Goal: Find specific page/section: Find specific page/section

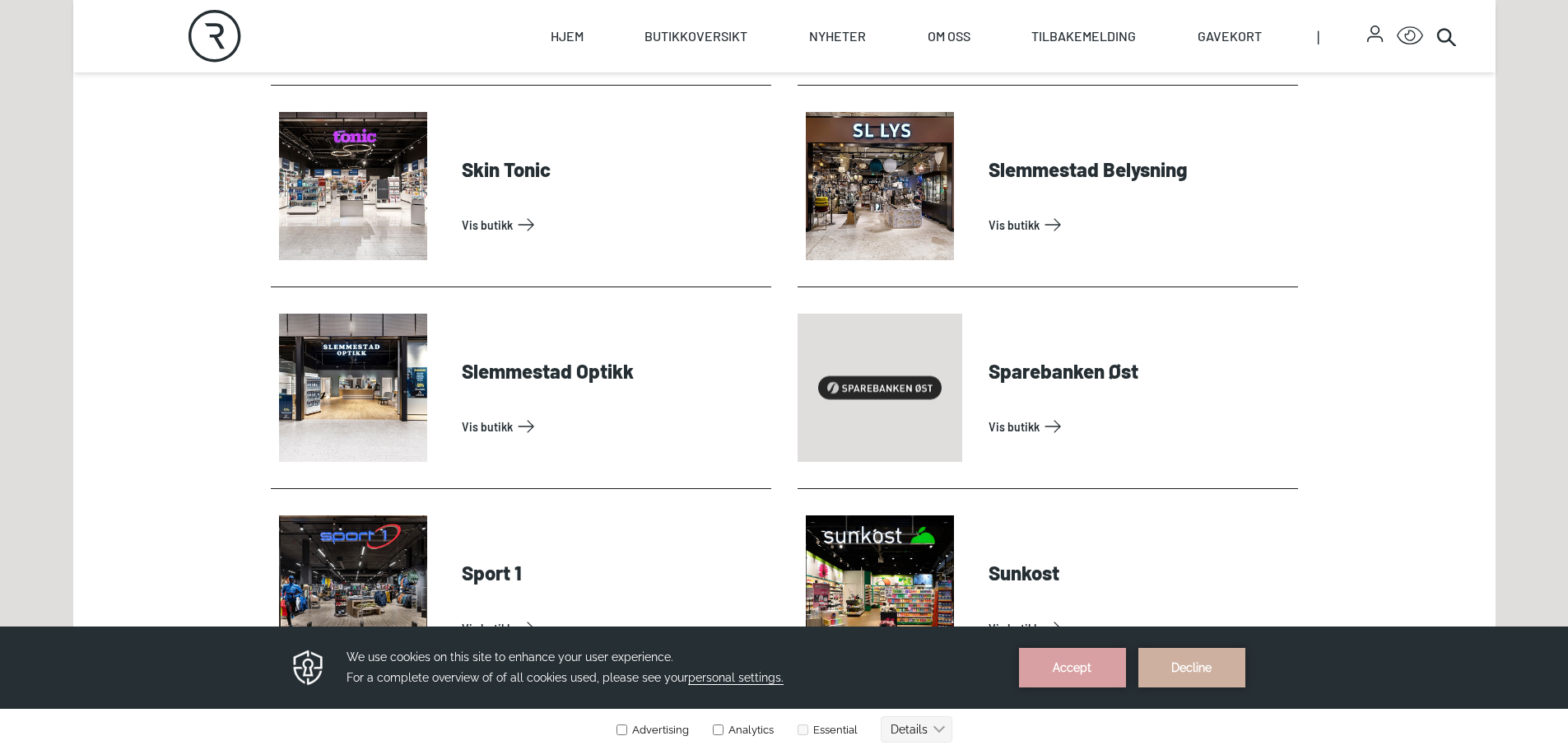
scroll to position [4691, 0]
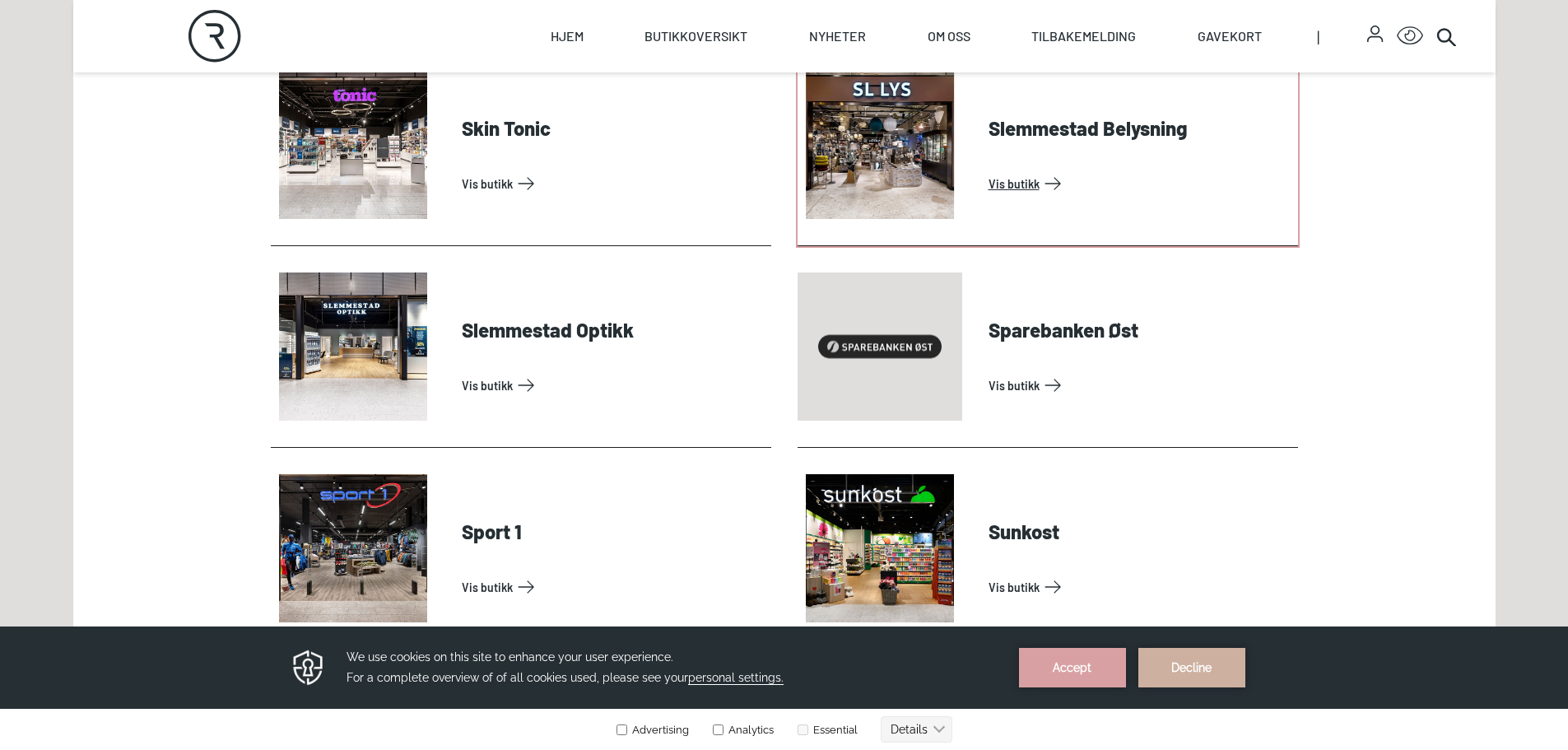
click at [1037, 170] on link "Vis butikk" at bounding box center [1140, 183] width 303 height 27
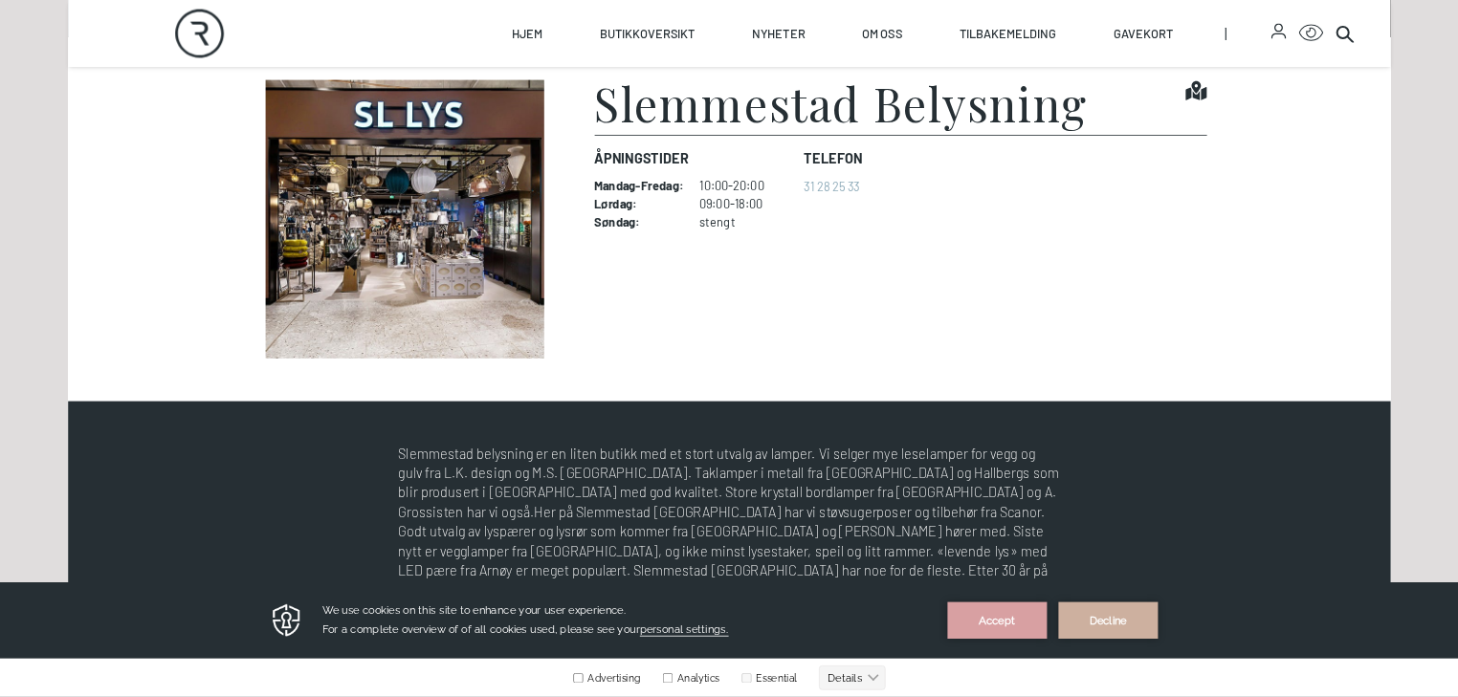
scroll to position [670, 0]
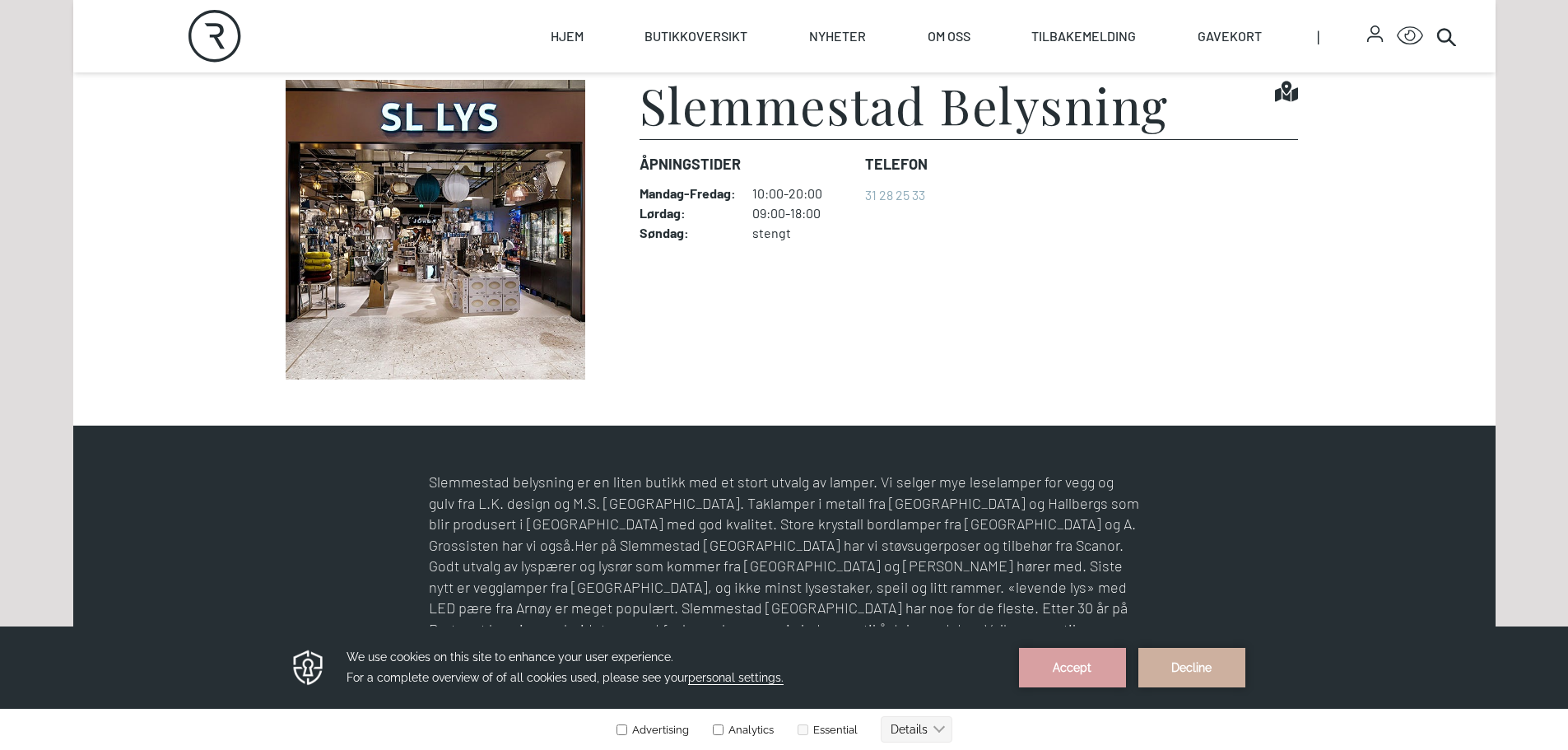
click at [502, 254] on img at bounding box center [435, 230] width 329 height 299
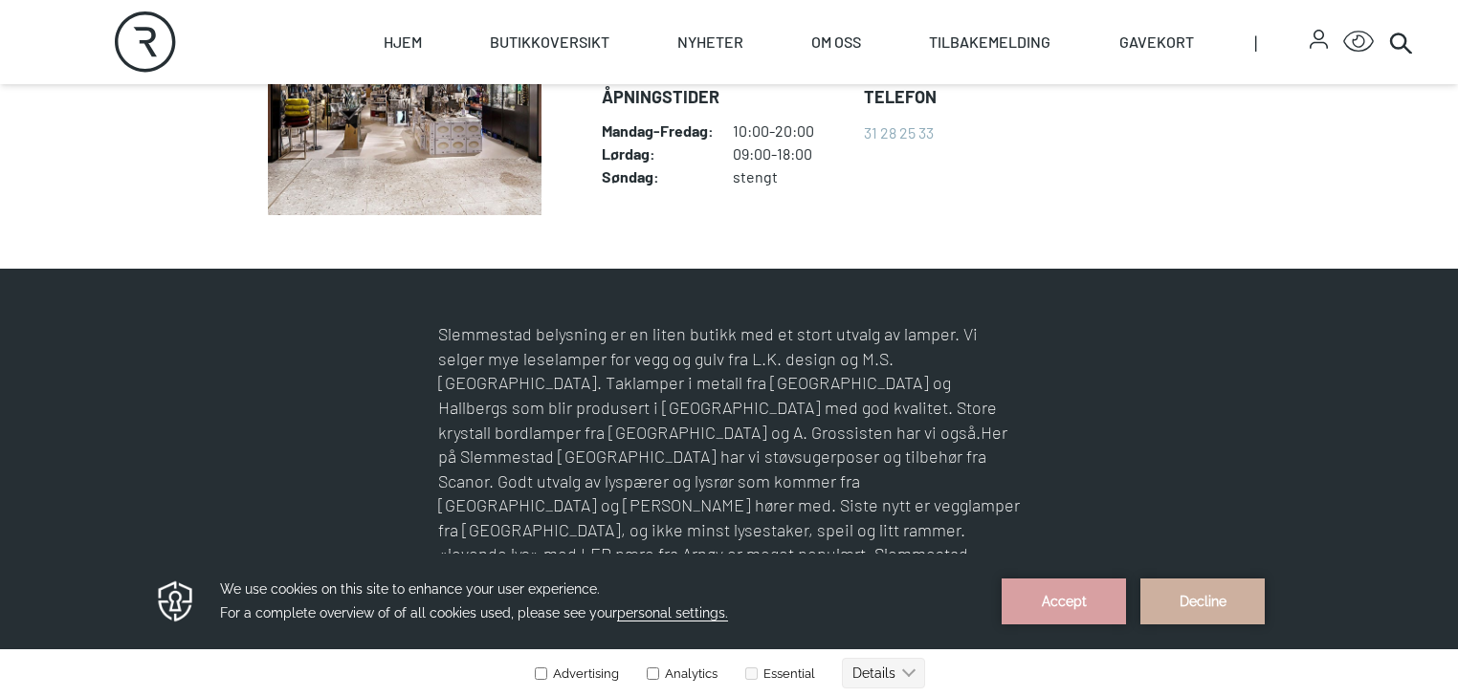
drag, startPoint x: 652, startPoint y: 276, endPoint x: 684, endPoint y: 281, distance: 33.0
click at [696, 215] on figcaption "Slemmestad Belysning Find it! Åpningstider Mandag - Fredag : 10:00-20:00 Lørdag…" at bounding box center [903, 79] width 602 height 274
click at [547, 215] on figure "Slemmestad Belysning Find it! Åpningstider Mandag - Fredag : 10:00-20:00 Lørdag…" at bounding box center [728, 79] width 949 height 274
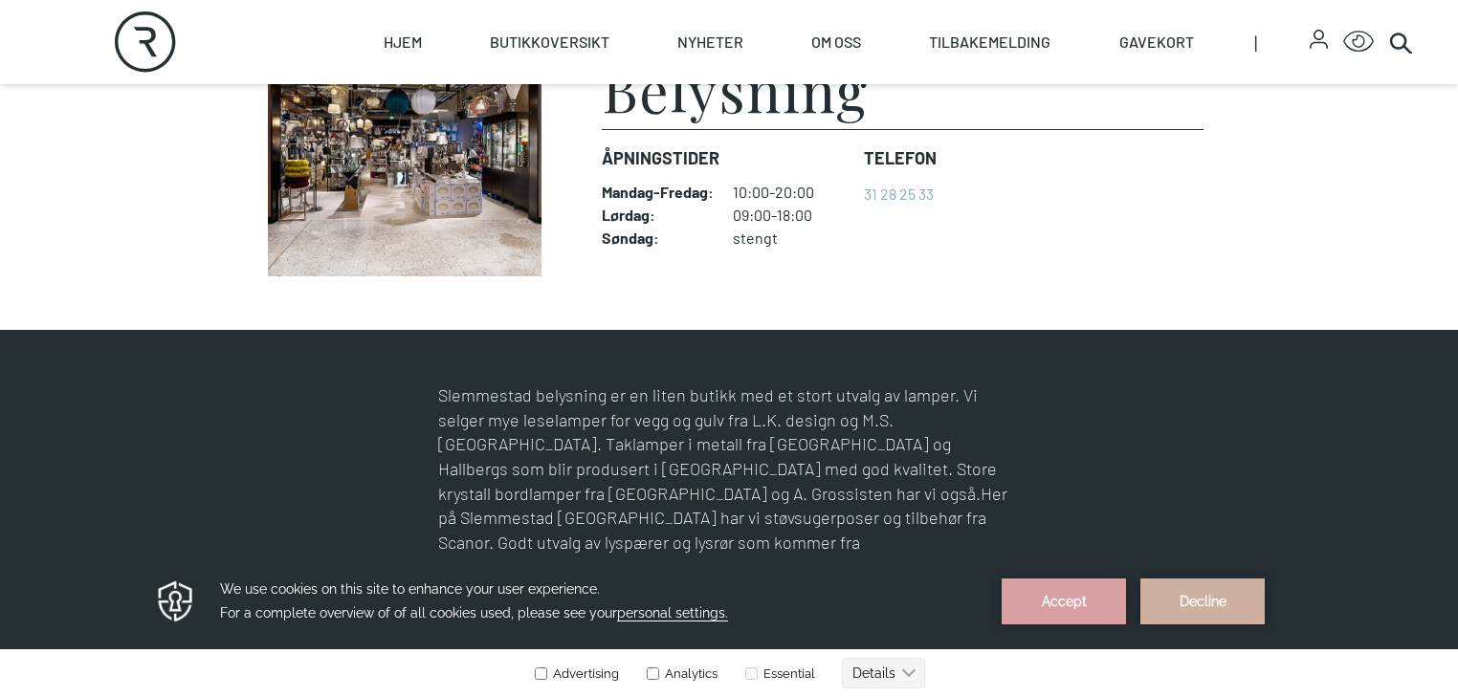
scroll to position [517, 0]
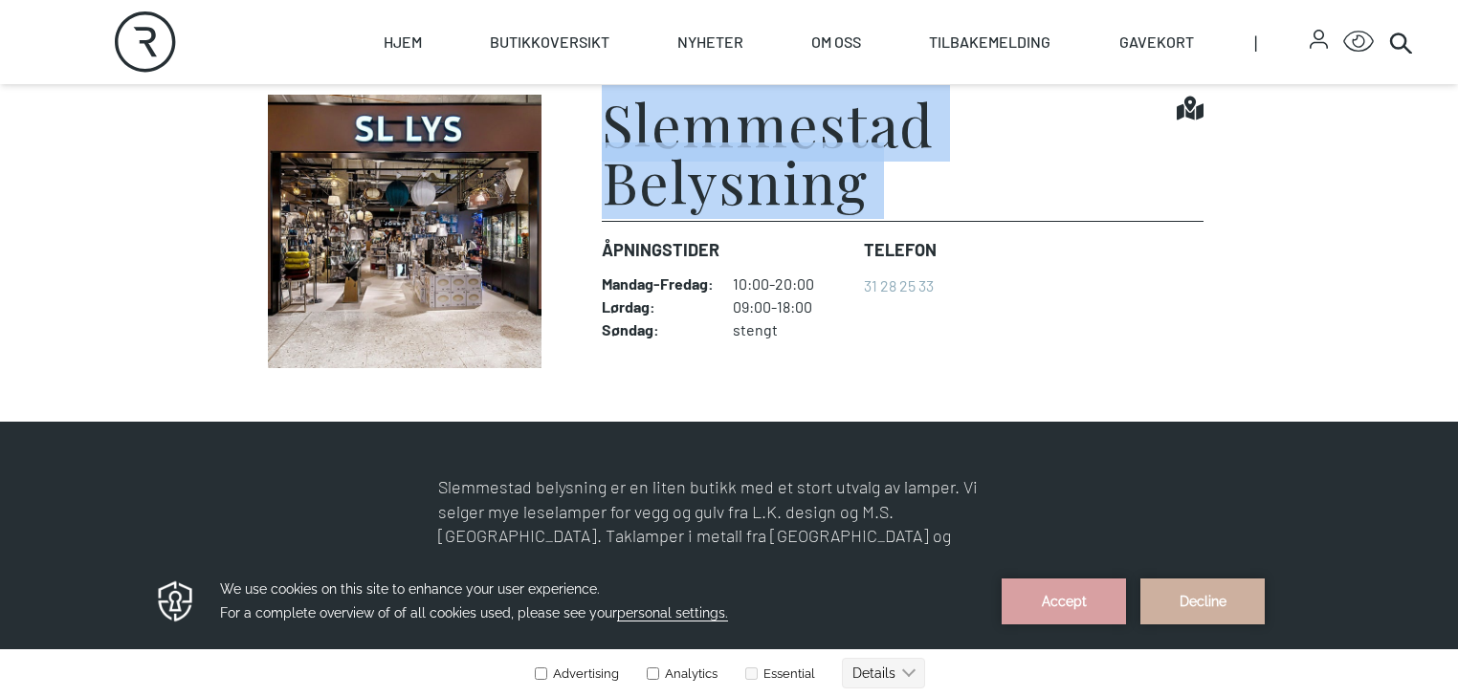
drag, startPoint x: 547, startPoint y: 197, endPoint x: 1234, endPoint y: 156, distance: 688.2
click at [1234, 156] on section "Slemmestad Belysning Find it! Åpningstider Mandag - Fredag : 10:00-20:00 Lørdag…" at bounding box center [729, 231] width 1458 height 381
copy div "Slemmestad Belysning Find it!"
